Goal: Transaction & Acquisition: Purchase product/service

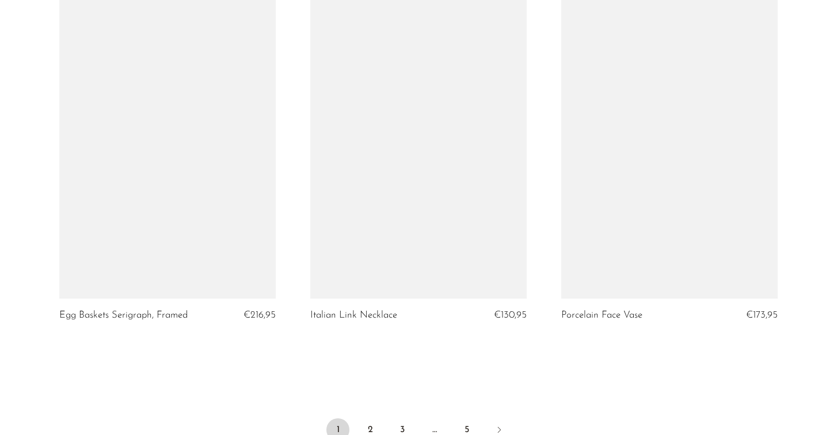
scroll to position [4046, 0]
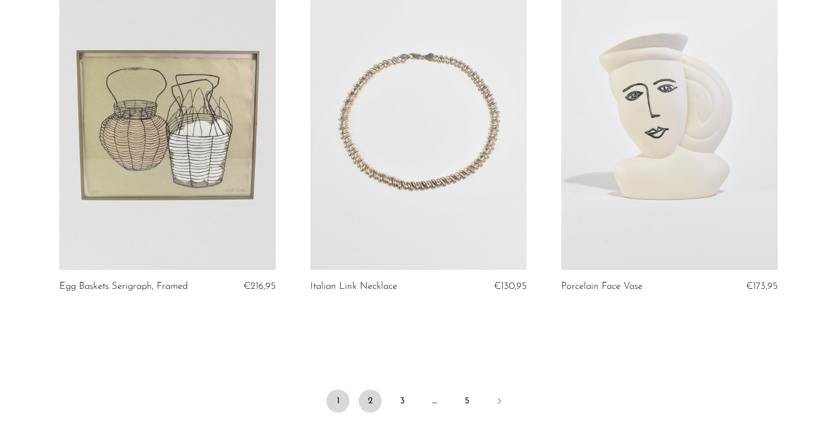
click at [370, 401] on link "2" at bounding box center [370, 401] width 23 height 23
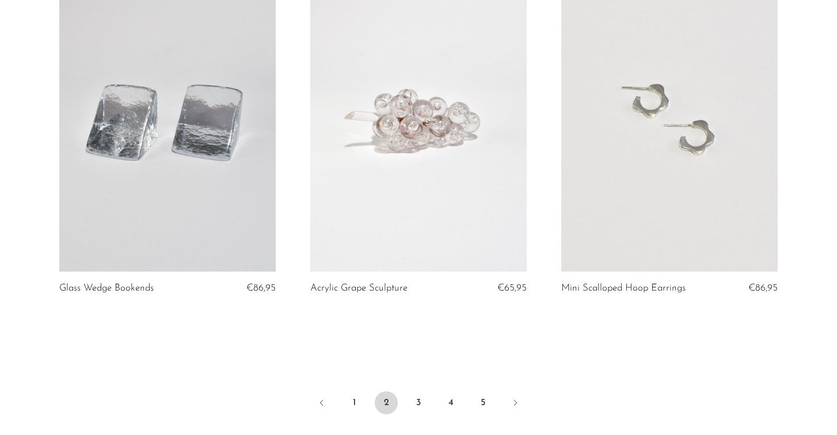
scroll to position [4057, 0]
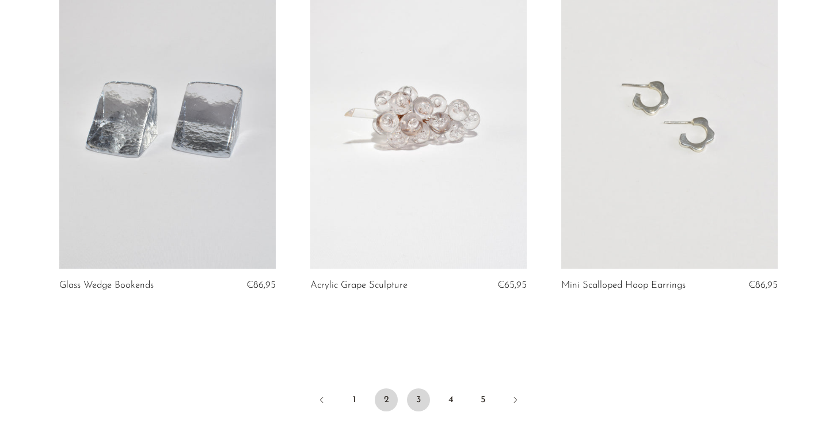
click at [415, 403] on link "3" at bounding box center [418, 400] width 23 height 23
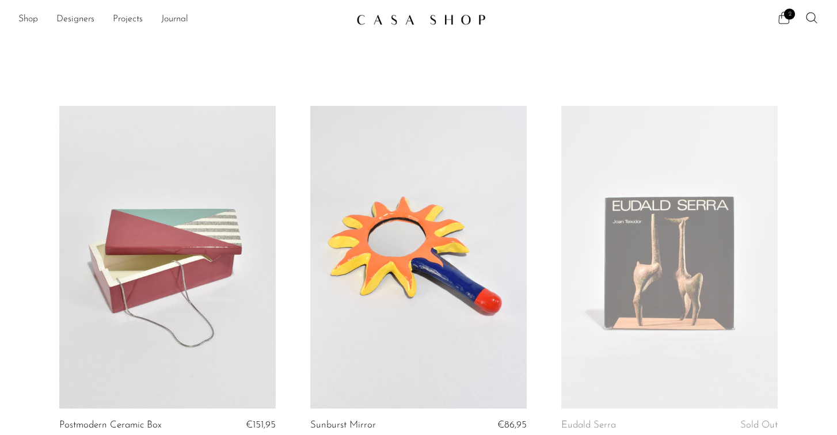
click at [788, 16] on span "2" at bounding box center [789, 14] width 11 height 11
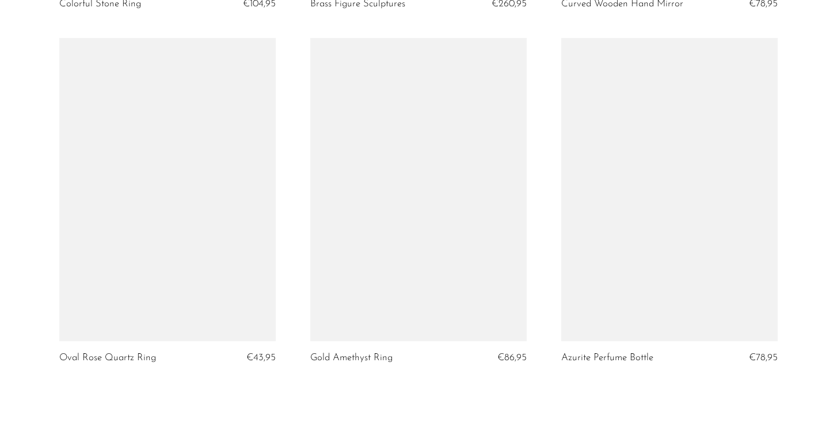
scroll to position [4043, 0]
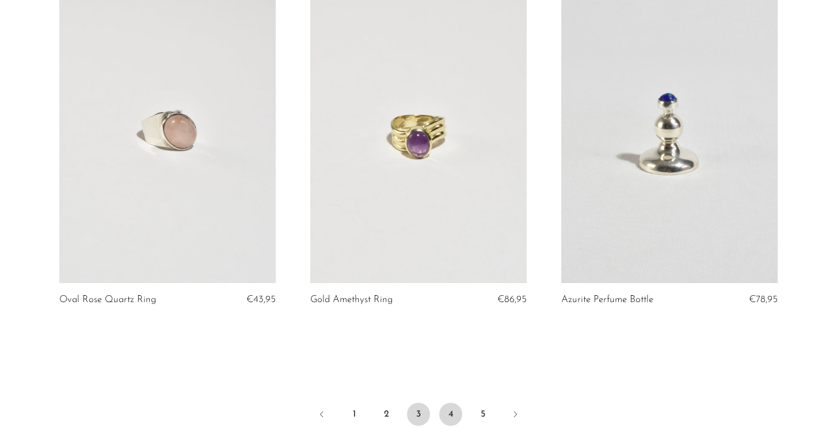
click at [450, 420] on link "4" at bounding box center [450, 414] width 23 height 23
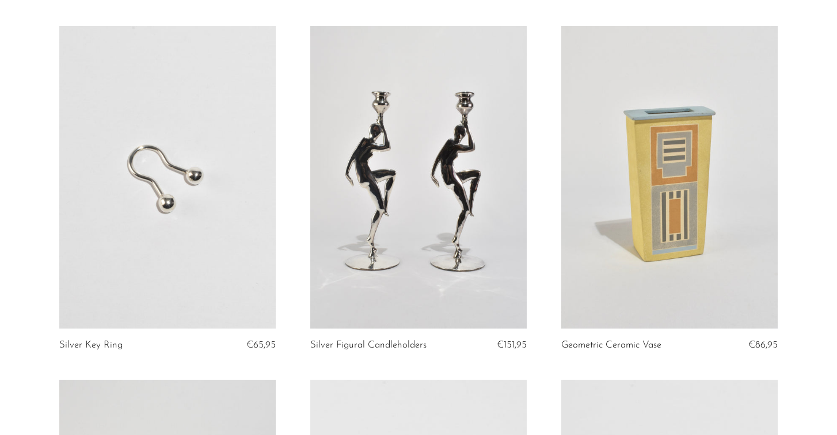
scroll to position [73, 0]
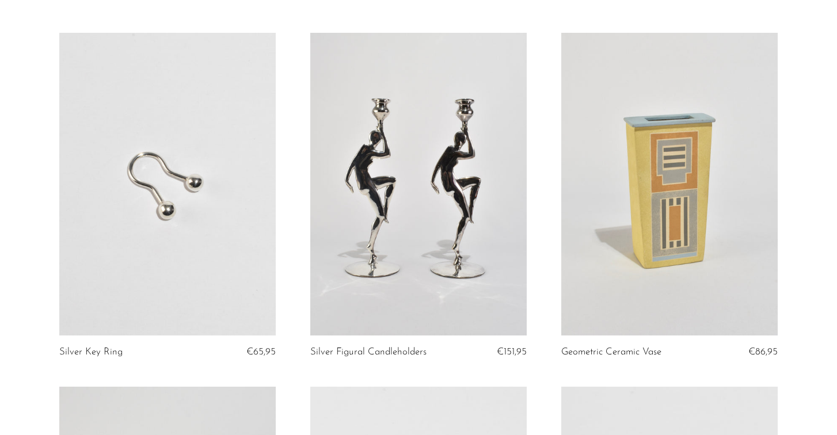
click at [426, 246] on link at bounding box center [418, 184] width 217 height 303
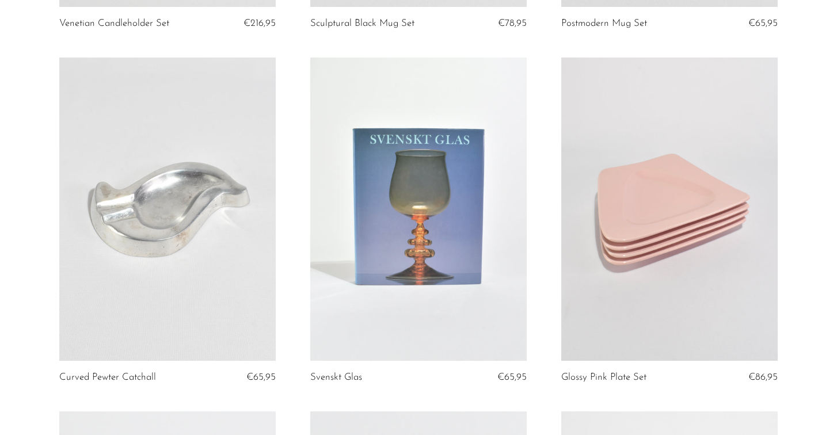
scroll to position [2202, 0]
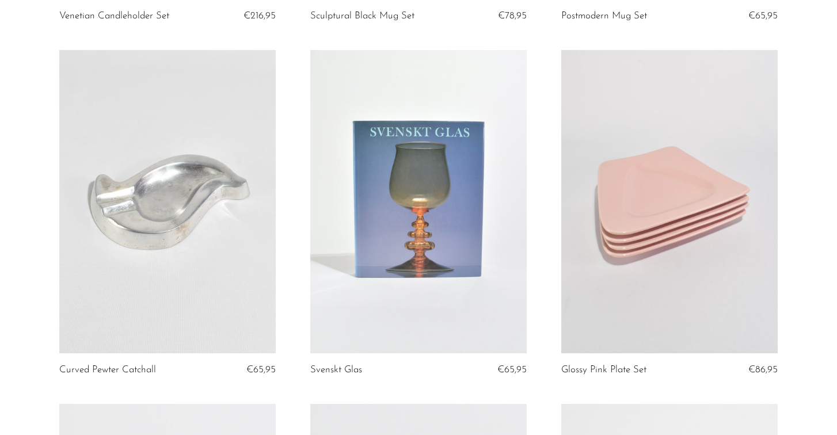
click at [178, 248] on link at bounding box center [167, 201] width 217 height 303
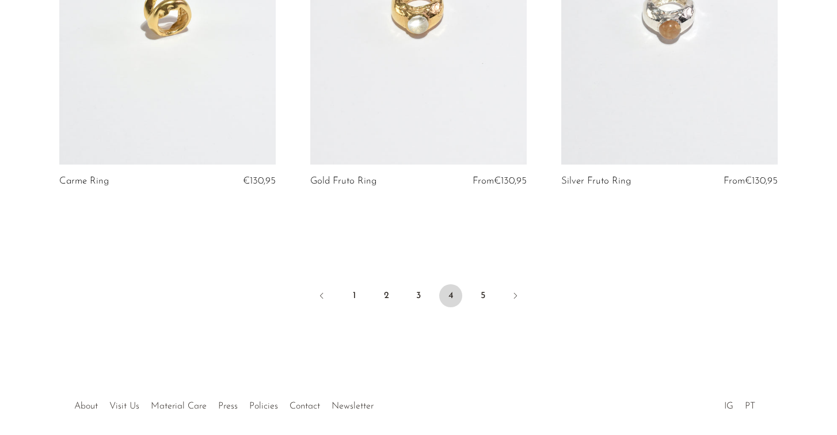
scroll to position [4180, 0]
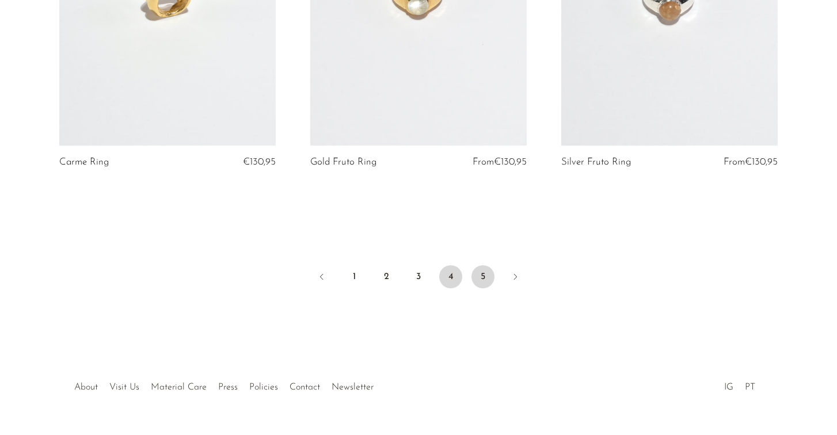
click at [482, 273] on link "5" at bounding box center [483, 276] width 23 height 23
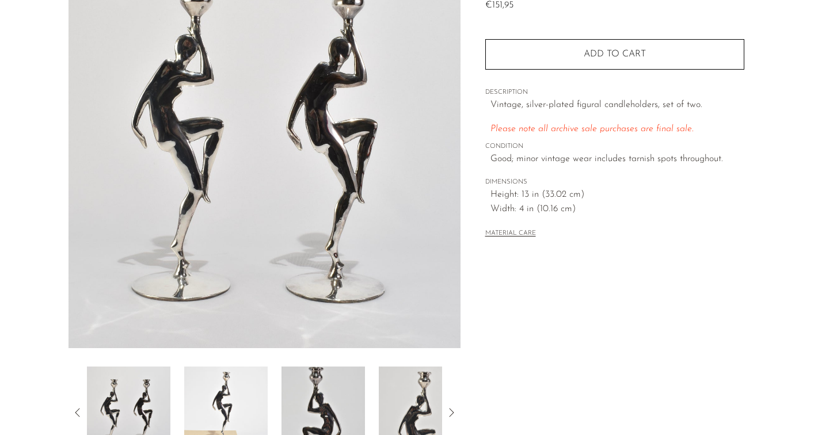
scroll to position [314, 0]
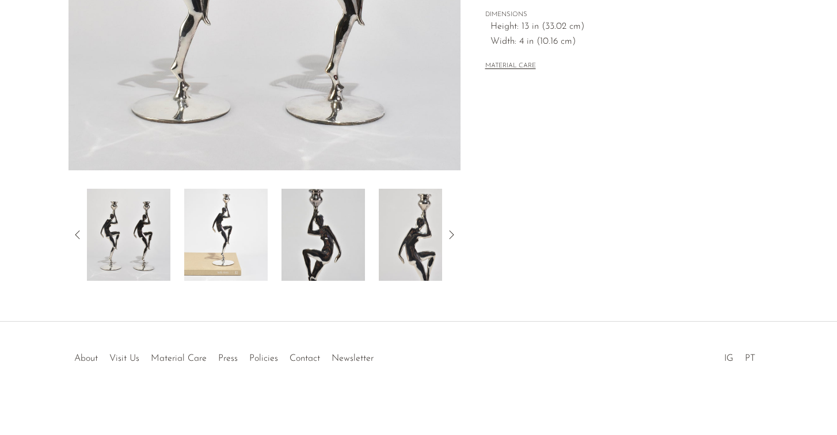
click at [321, 250] on img at bounding box center [323, 235] width 83 height 92
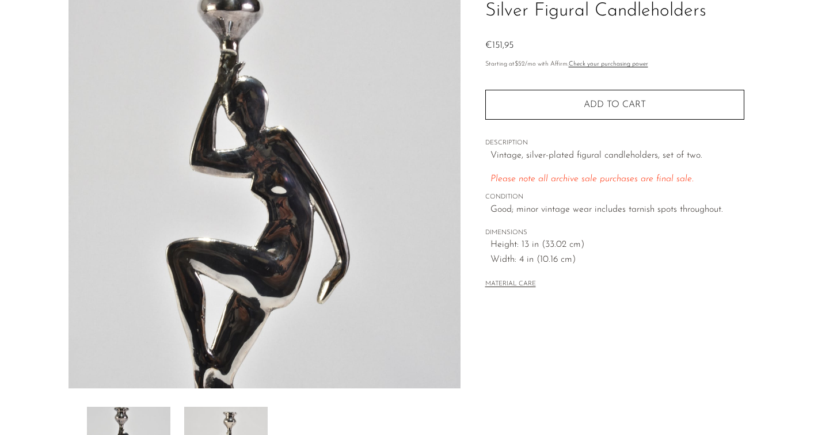
scroll to position [191, 0]
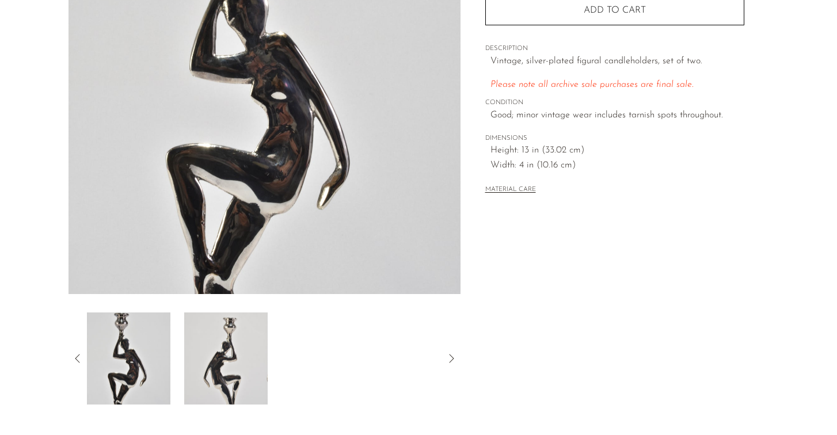
click at [80, 358] on icon at bounding box center [78, 359] width 14 height 14
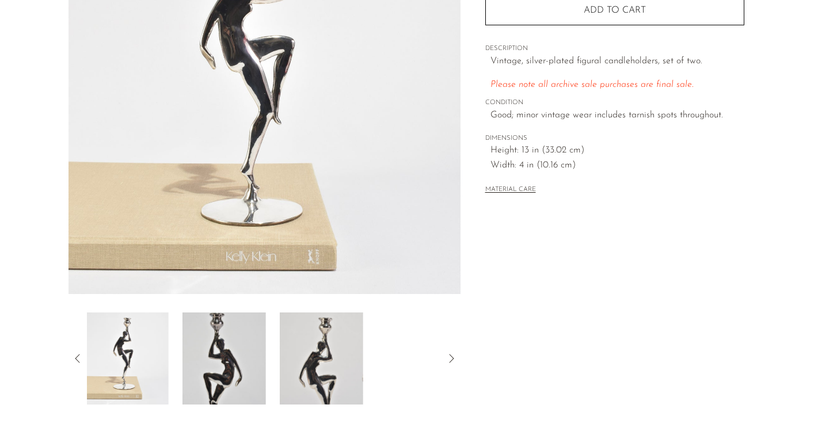
click at [80, 358] on icon at bounding box center [78, 359] width 14 height 14
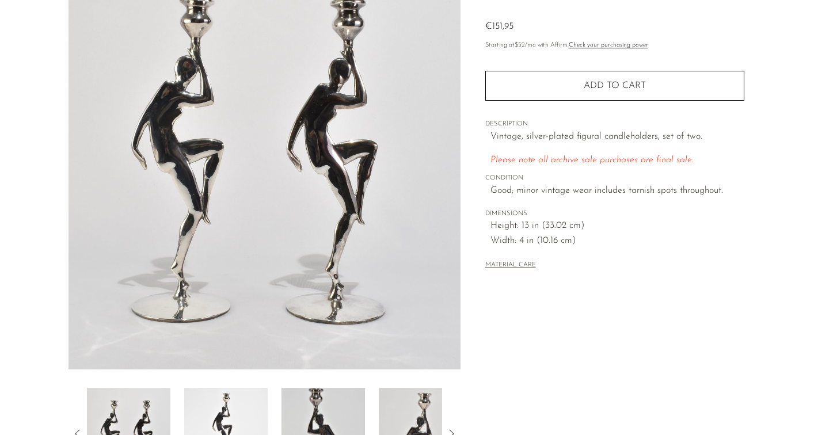
scroll to position [0, 0]
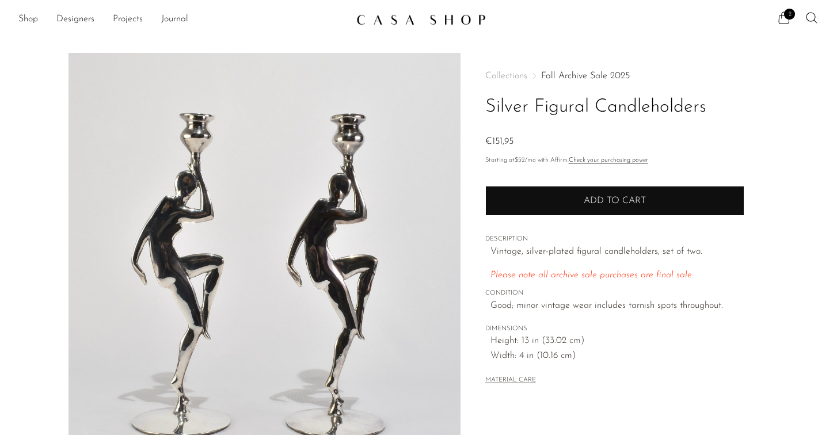
click at [573, 211] on button "Add to cart" at bounding box center [614, 201] width 259 height 30
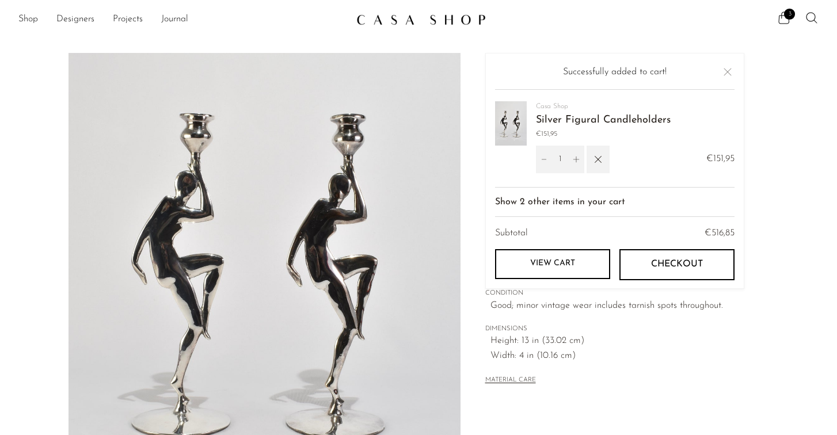
click at [651, 315] on div "Collections Fall Archive Sale 2025 Silver Figural Candleholders €151,95 Startin…" at bounding box center [614, 229] width 259 height 352
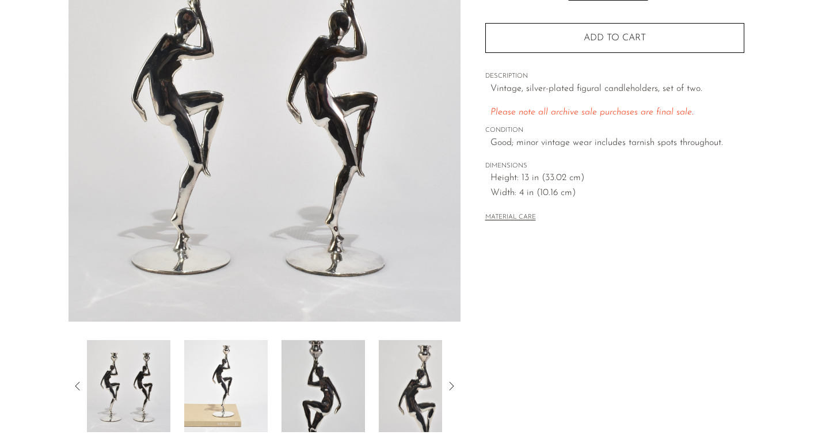
scroll to position [165, 0]
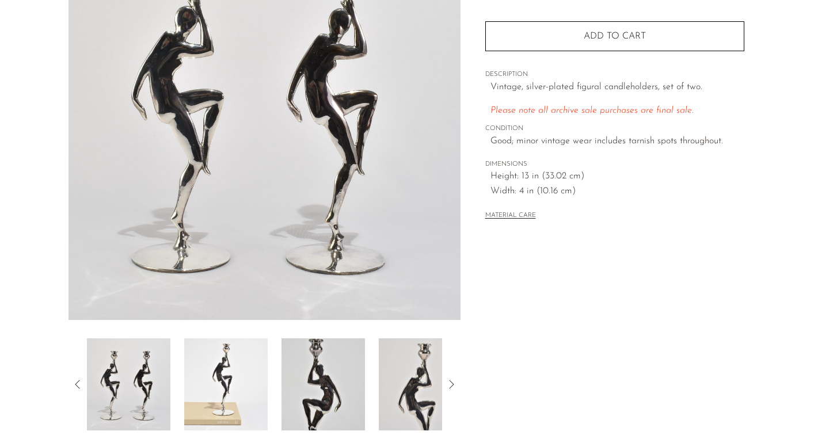
click at [316, 381] on img at bounding box center [323, 385] width 83 height 92
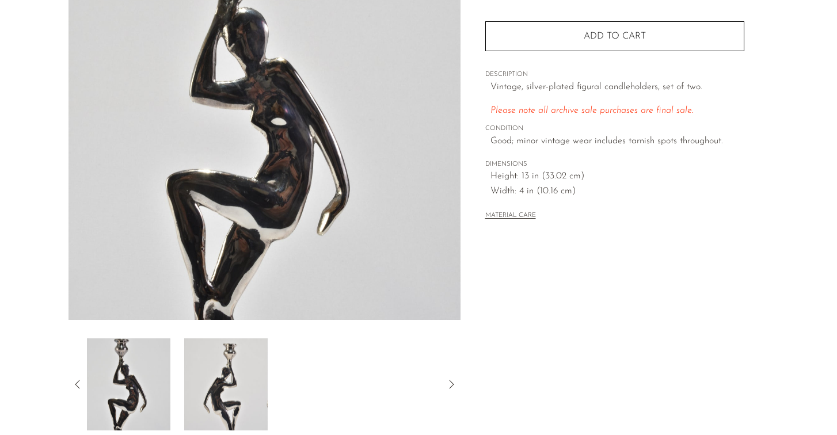
click at [247, 375] on img at bounding box center [225, 385] width 83 height 92
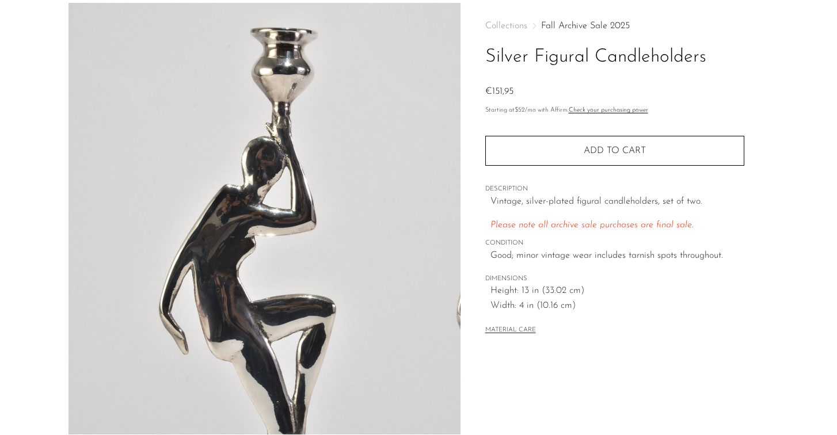
scroll to position [0, 0]
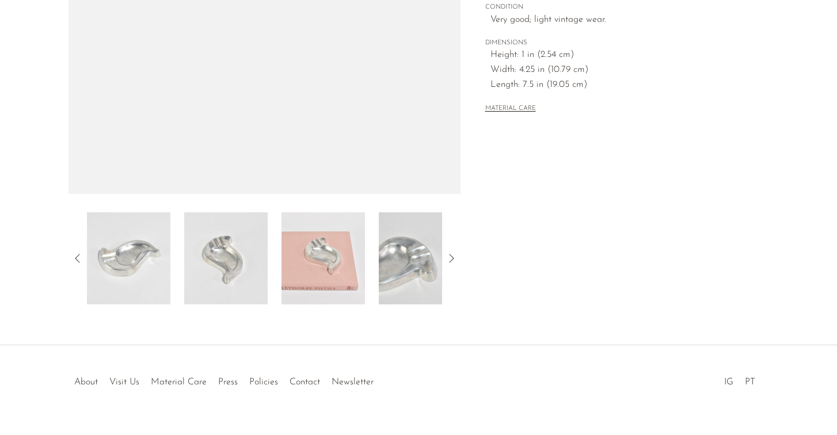
scroll to position [314, 0]
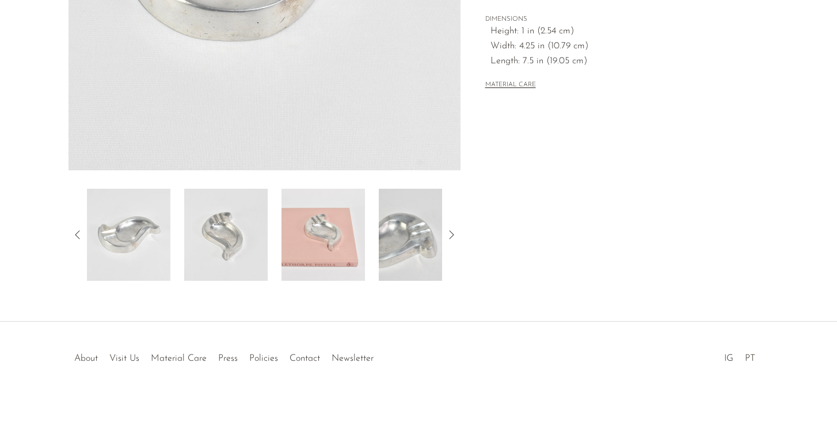
click at [328, 235] on img at bounding box center [323, 235] width 83 height 92
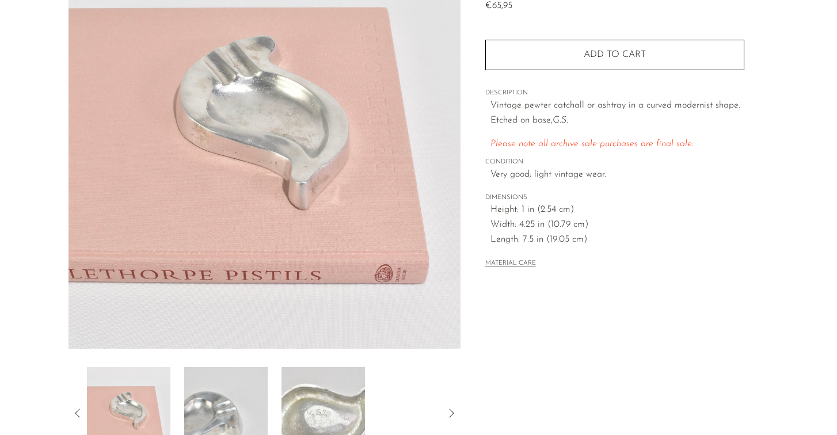
scroll to position [121, 0]
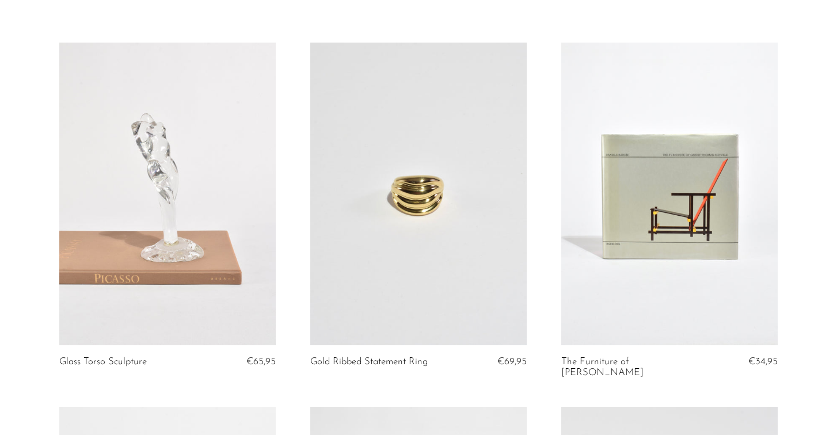
scroll to position [60, 0]
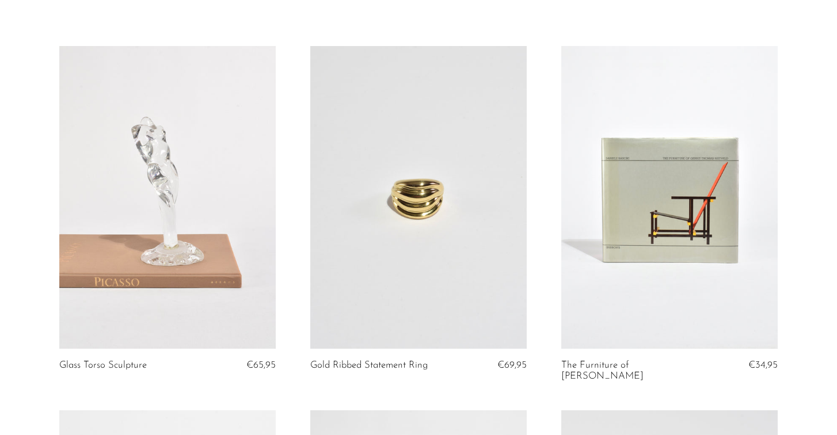
click at [204, 261] on link at bounding box center [167, 197] width 217 height 303
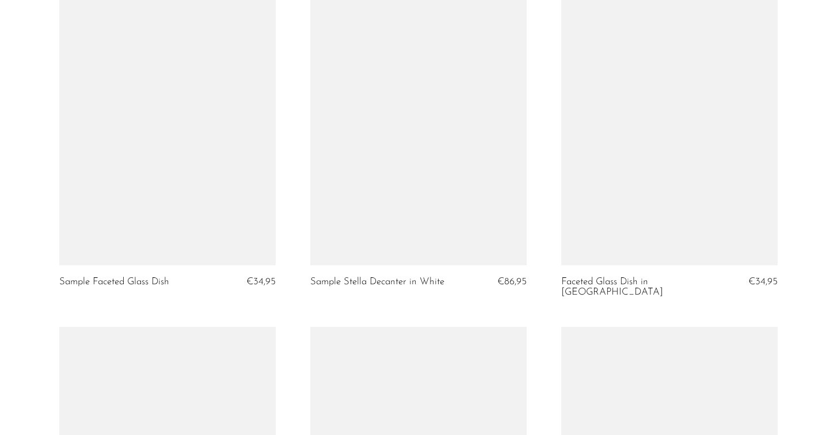
scroll to position [3018, 0]
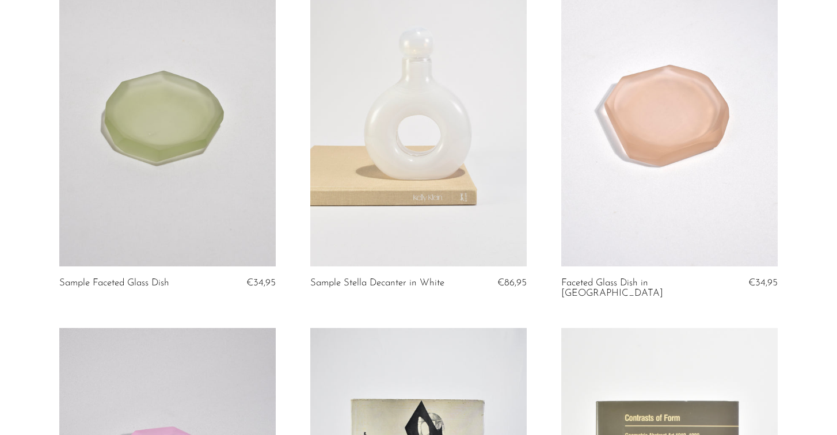
click at [454, 241] on link at bounding box center [418, 114] width 217 height 303
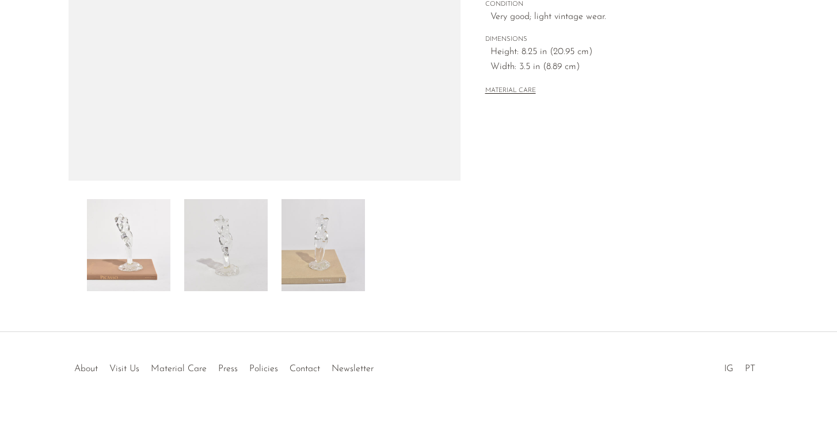
scroll to position [303, 0]
click at [349, 256] on img at bounding box center [323, 246] width 83 height 92
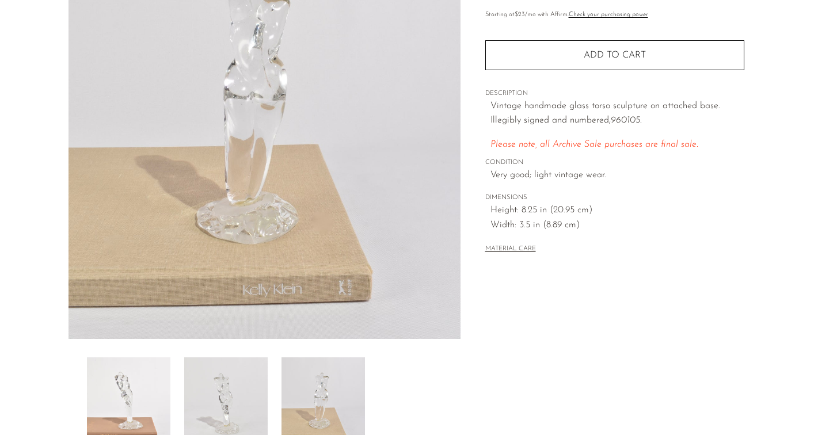
scroll to position [177, 0]
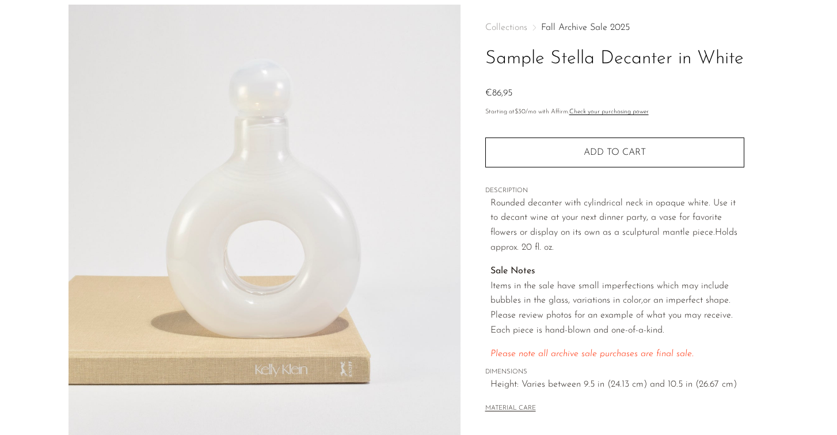
scroll to position [51, 0]
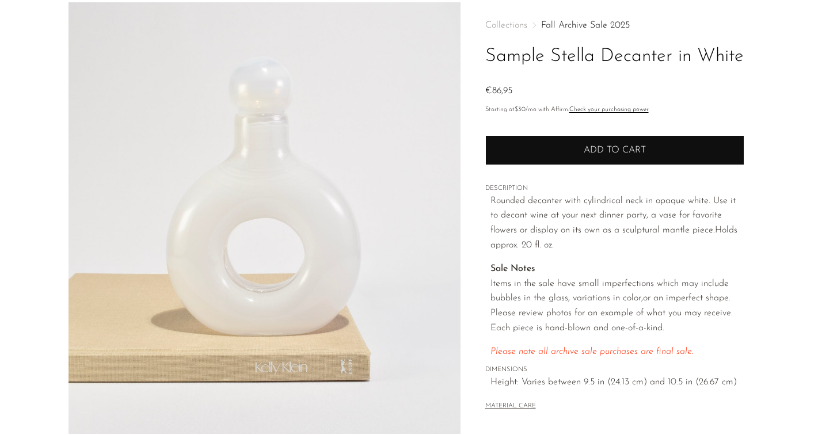
click at [624, 144] on button "Add to cart" at bounding box center [614, 150] width 259 height 30
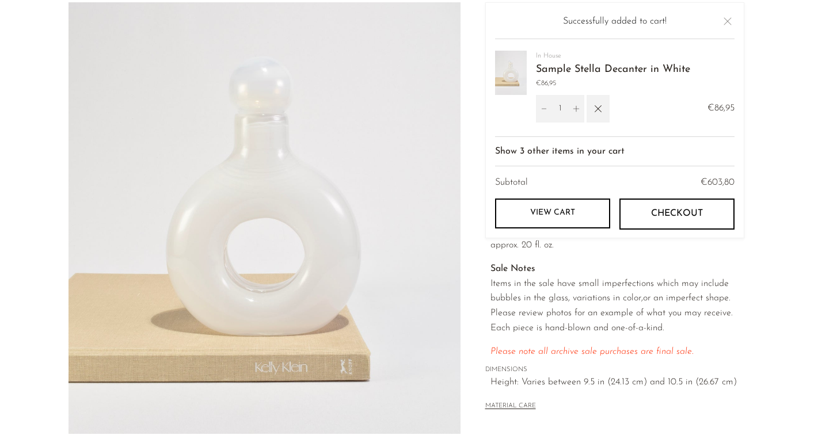
scroll to position [0, 0]
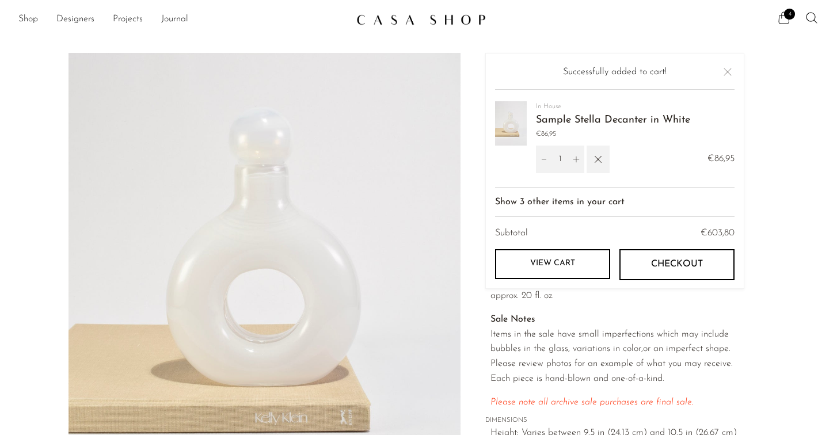
click at [786, 20] on icon at bounding box center [784, 18] width 14 height 14
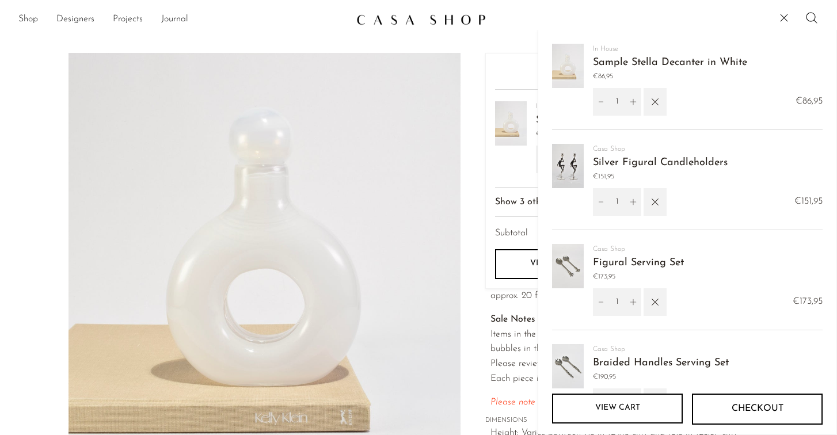
click at [564, 272] on img at bounding box center [568, 266] width 32 height 44
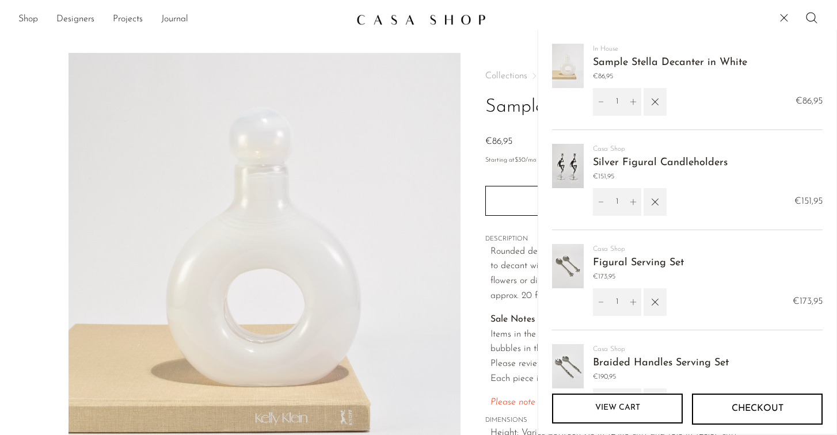
click at [604, 266] on link "Figural Serving Set" at bounding box center [638, 263] width 91 height 10
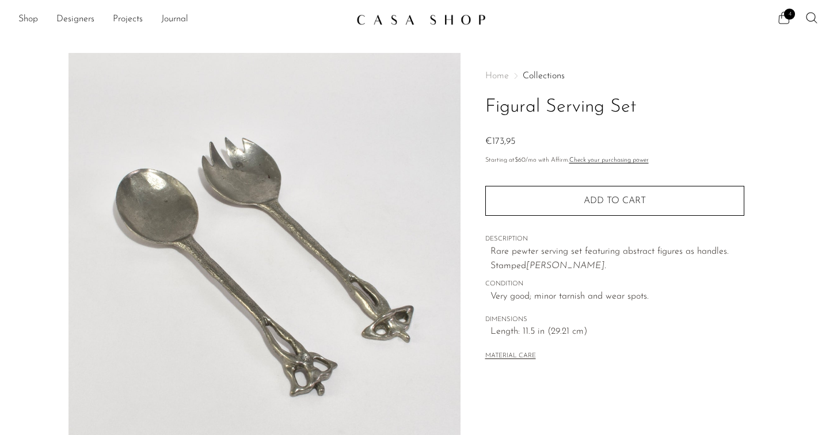
click at [791, 16] on span "4" at bounding box center [789, 14] width 11 height 11
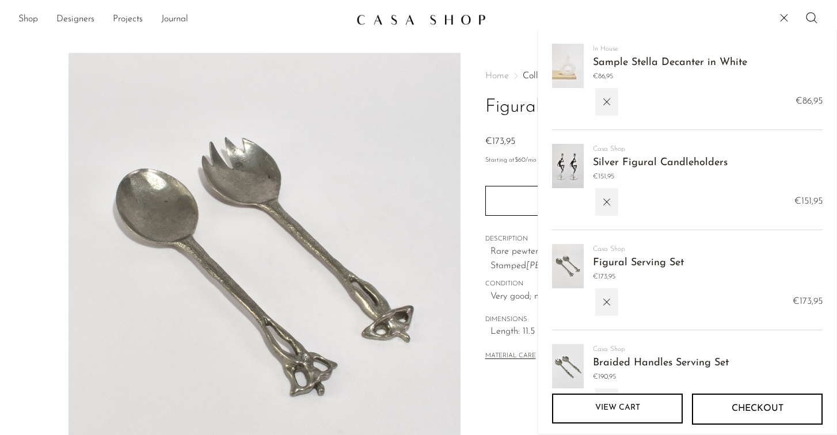
click at [571, 361] on img at bounding box center [568, 366] width 32 height 44
click at [610, 362] on link "Braided Handles Serving Set" at bounding box center [661, 363] width 136 height 10
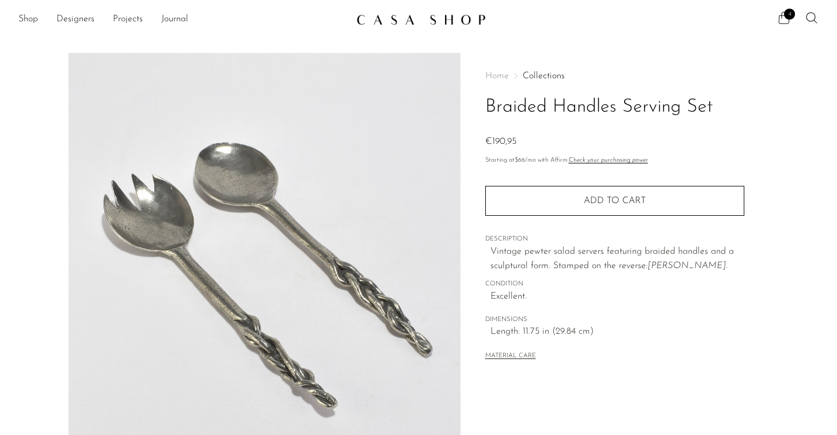
click at [789, 21] on icon at bounding box center [784, 18] width 11 height 12
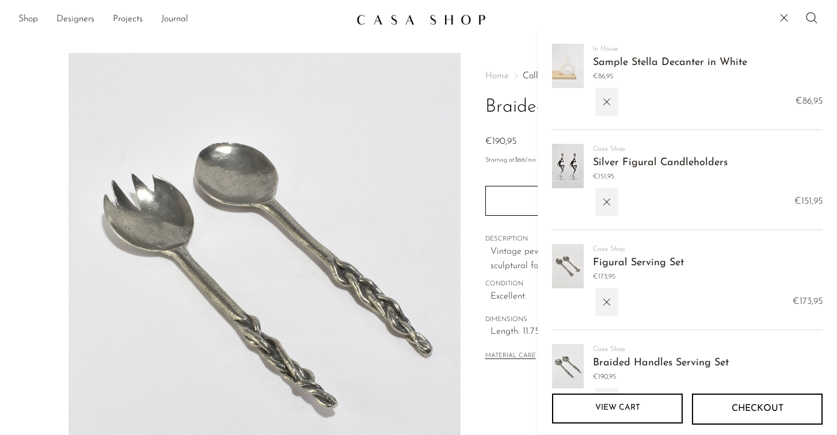
click at [575, 164] on img at bounding box center [568, 166] width 32 height 44
click at [619, 166] on link "Silver Figural Candleholders" at bounding box center [660, 163] width 135 height 10
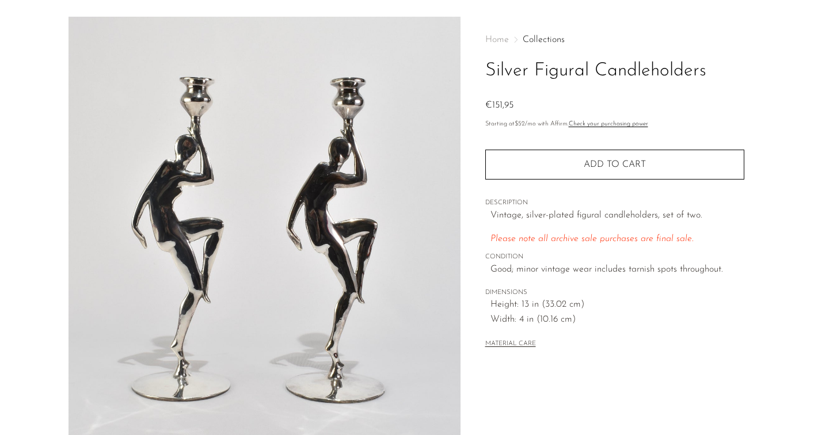
scroll to position [37, 0]
